Goal: Find specific page/section: Find specific page/section

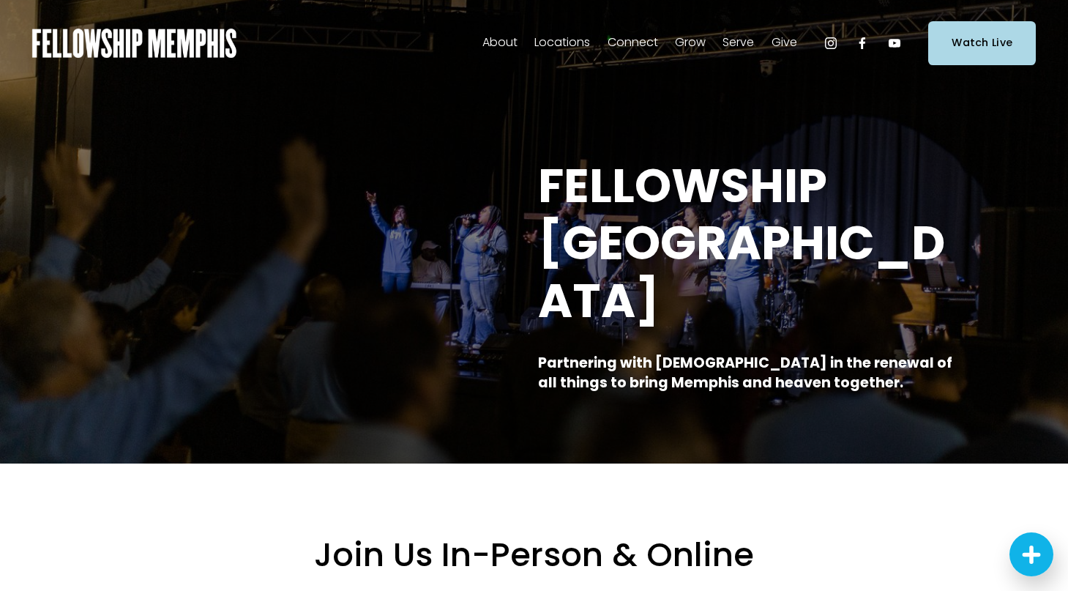
click at [0, 0] on span "Staff" at bounding box center [0, 0] width 0 height 0
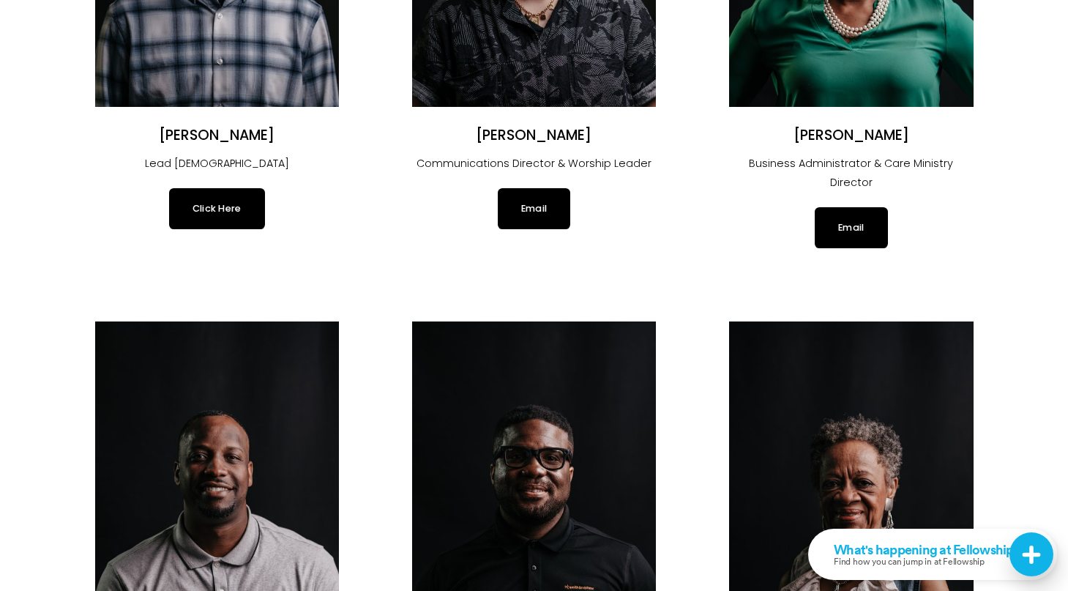
scroll to position [344, 0]
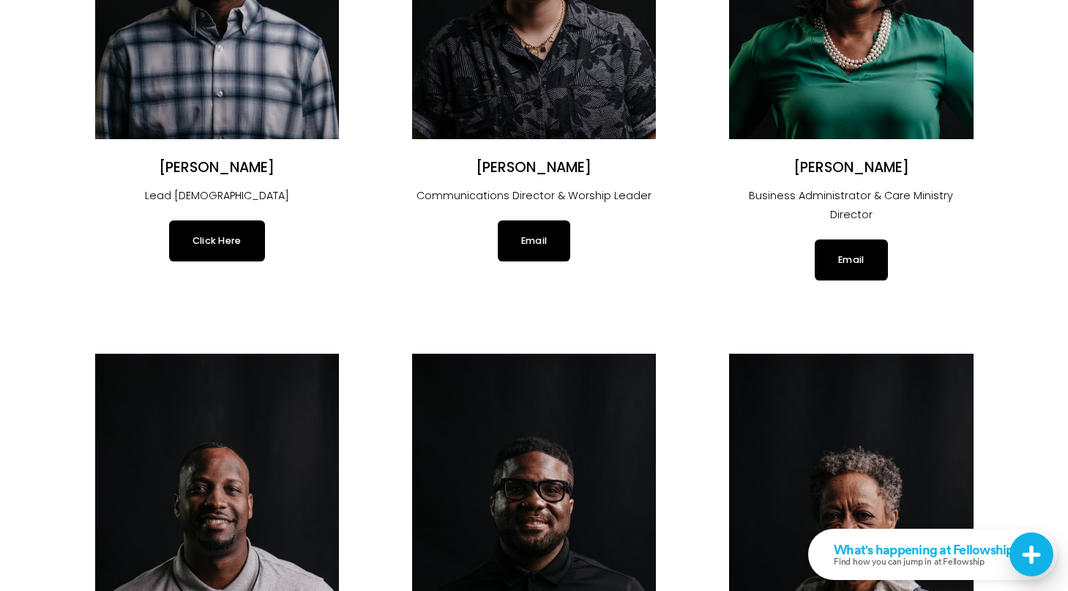
click at [222, 238] on link "Click Here" at bounding box center [217, 240] width 96 height 41
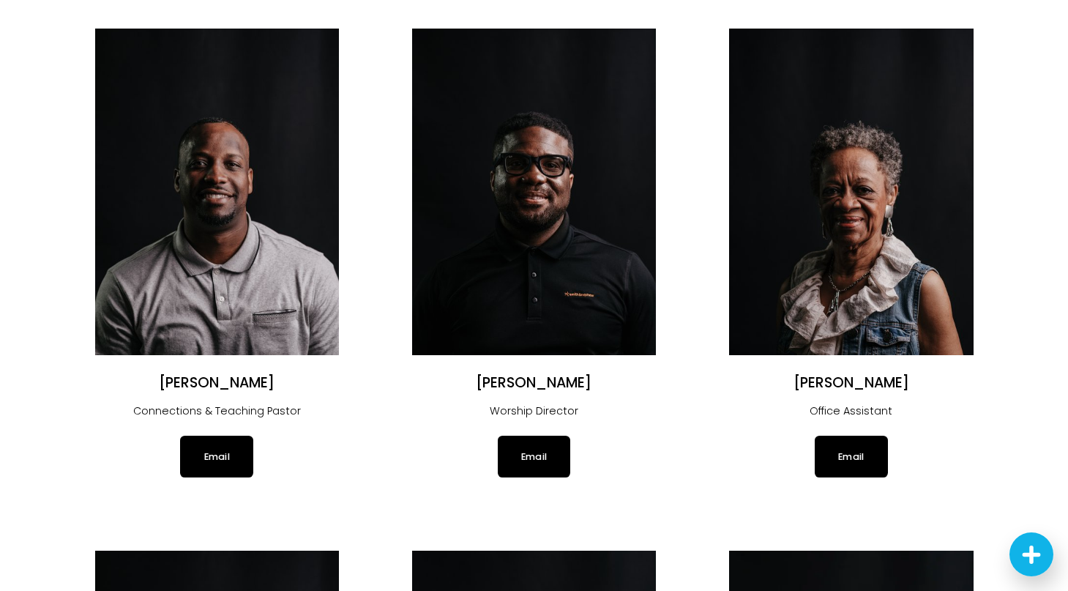
scroll to position [784, 0]
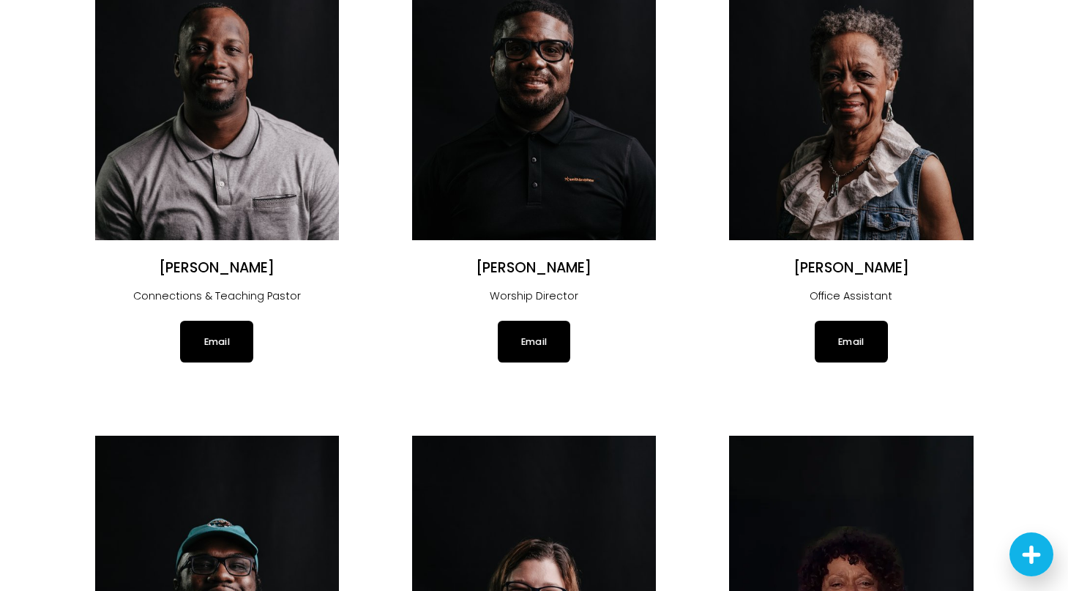
click at [234, 96] on img at bounding box center [217, 77] width 244 height 326
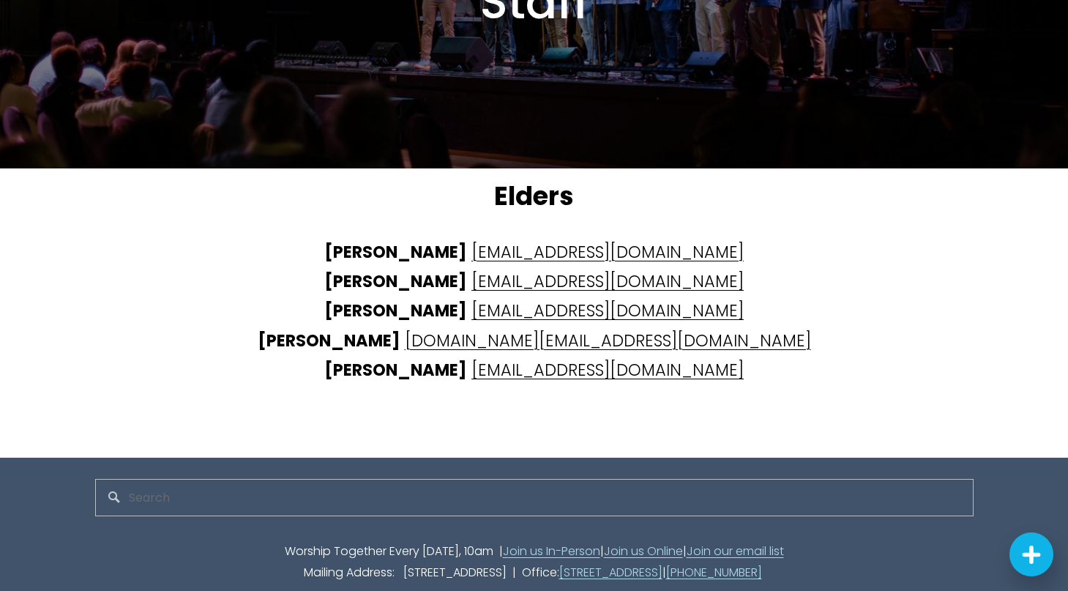
scroll to position [3557, 0]
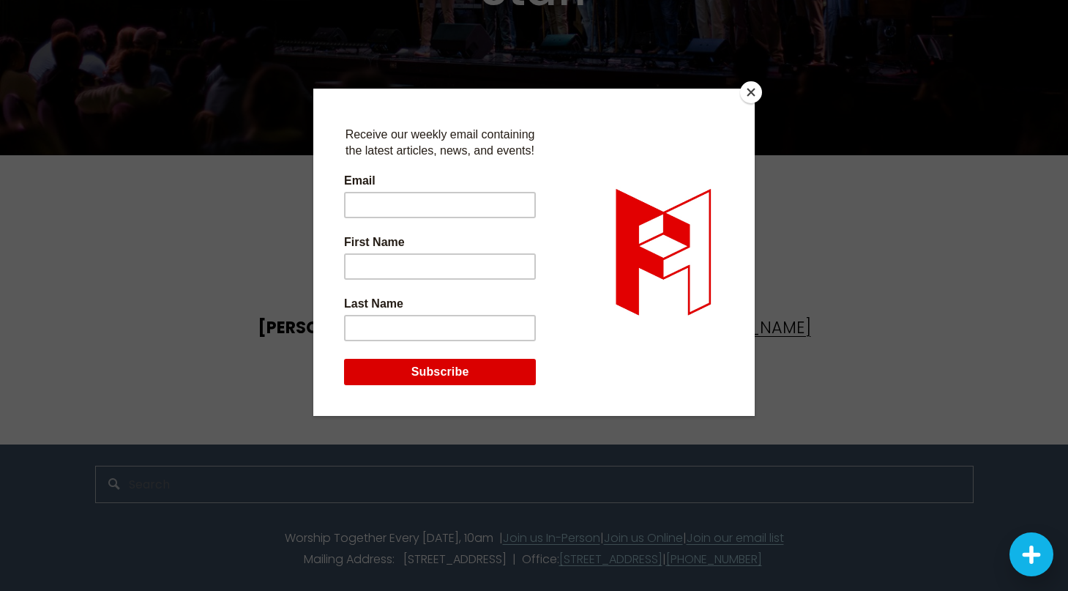
click at [749, 88] on button "Close" at bounding box center [751, 92] width 22 height 22
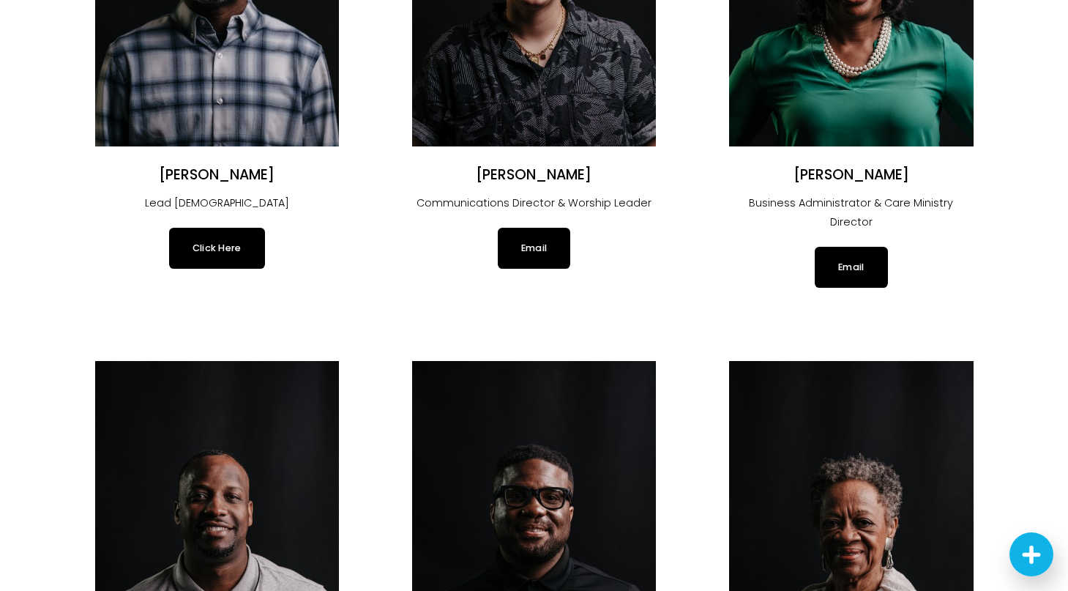
scroll to position [0, 0]
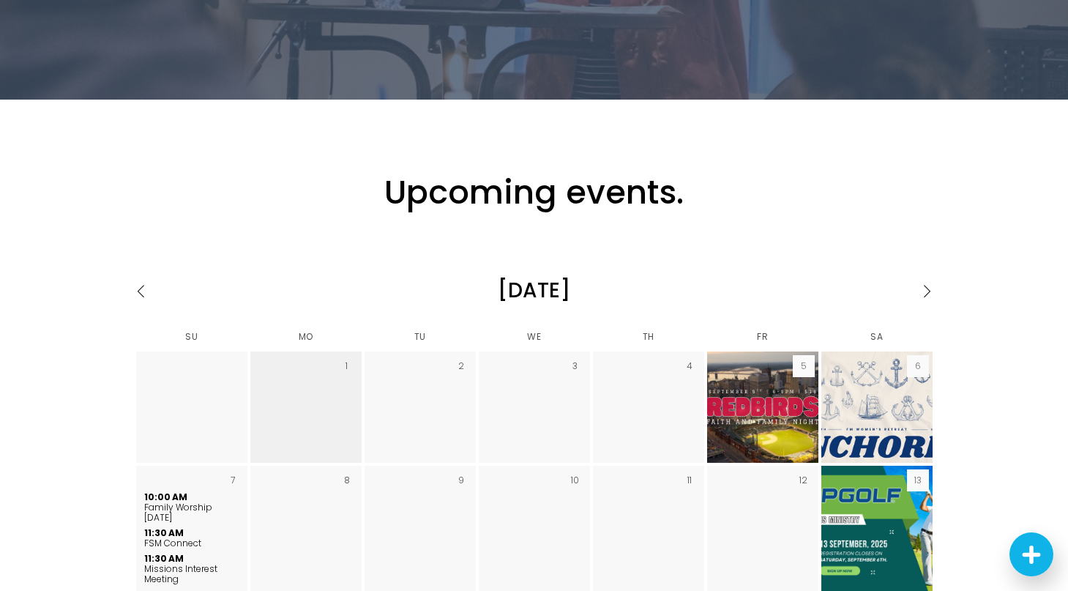
scroll to position [1991, 0]
